Goal: Navigation & Orientation: Go to known website

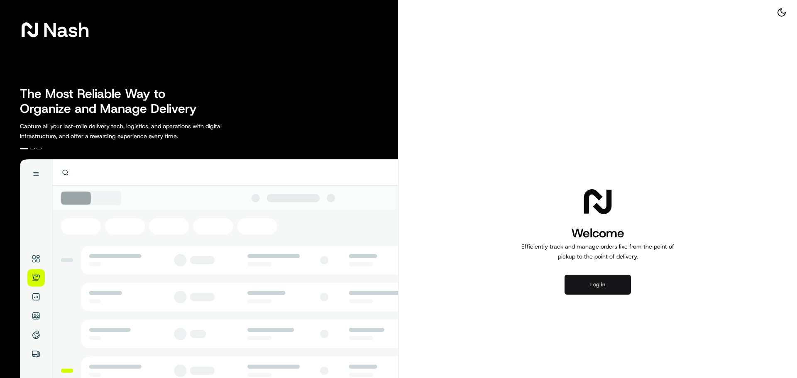
click at [608, 288] on button "Log in" at bounding box center [598, 285] width 66 height 20
